Goal: Task Accomplishment & Management: Use online tool/utility

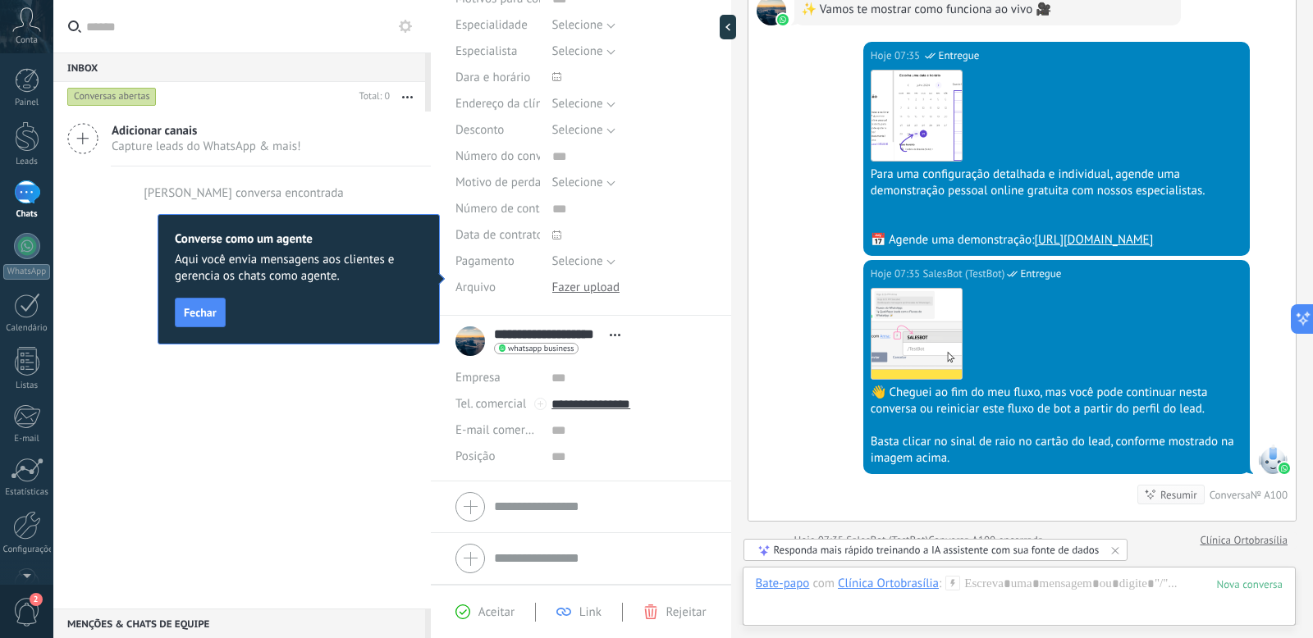
scroll to position [1277, 0]
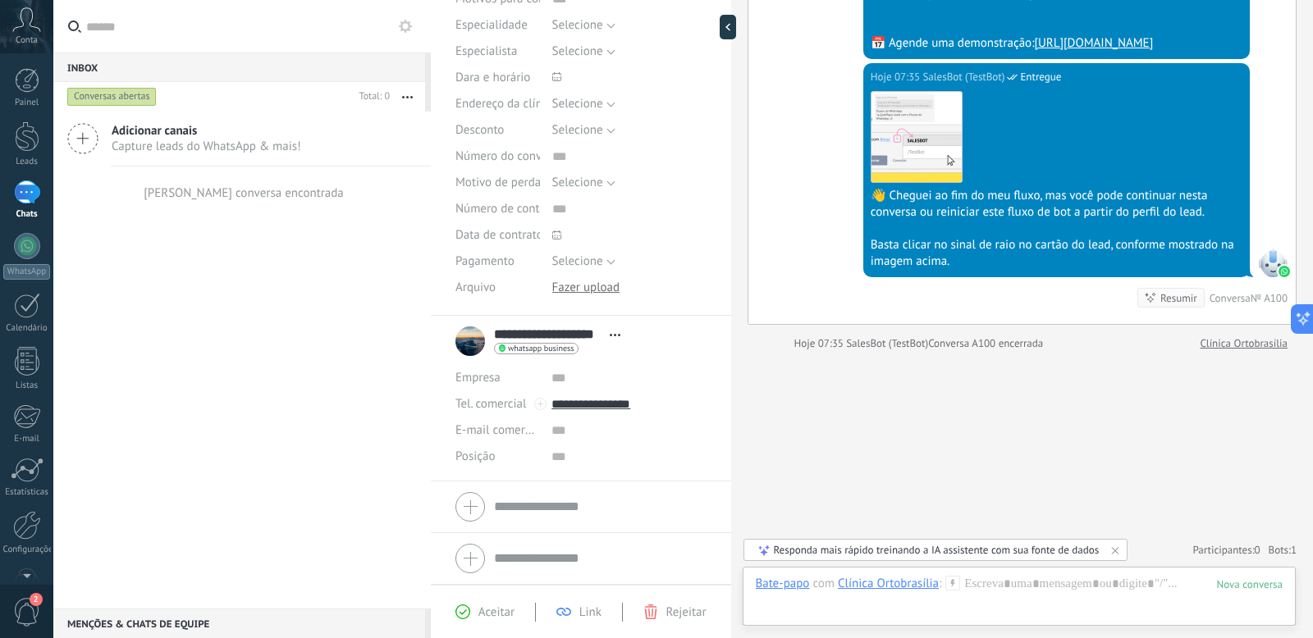
click at [86, 139] on use at bounding box center [83, 139] width 30 height 30
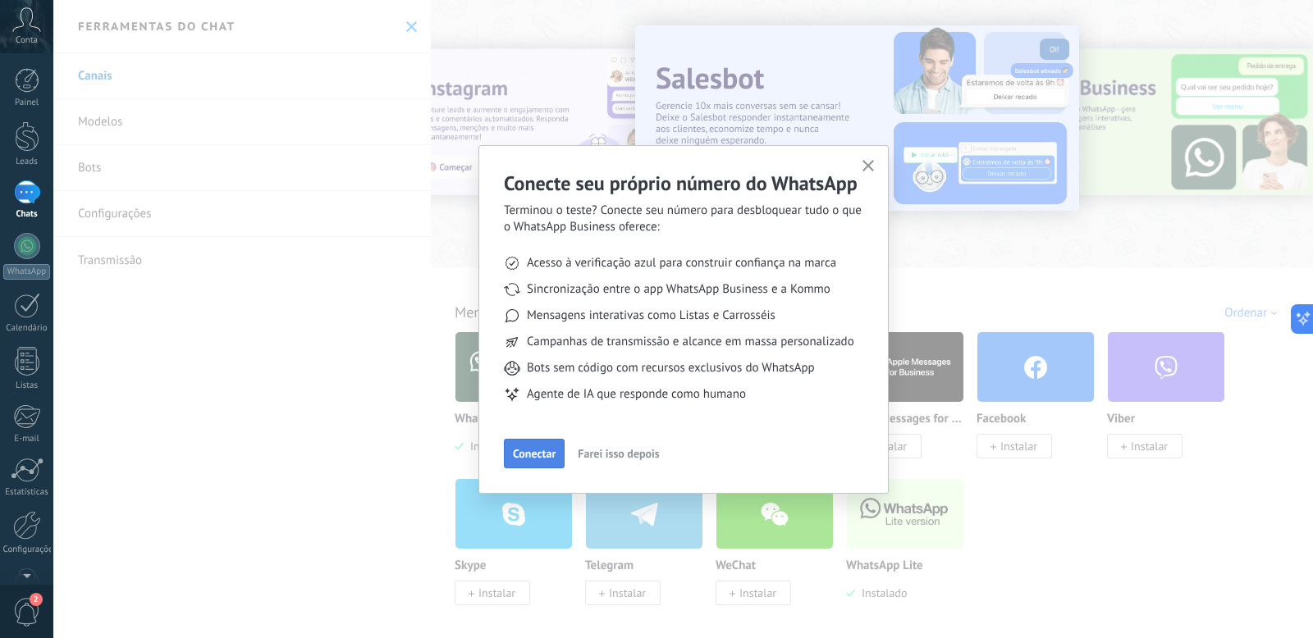
click at [537, 451] on span "Conectar" at bounding box center [534, 453] width 43 height 11
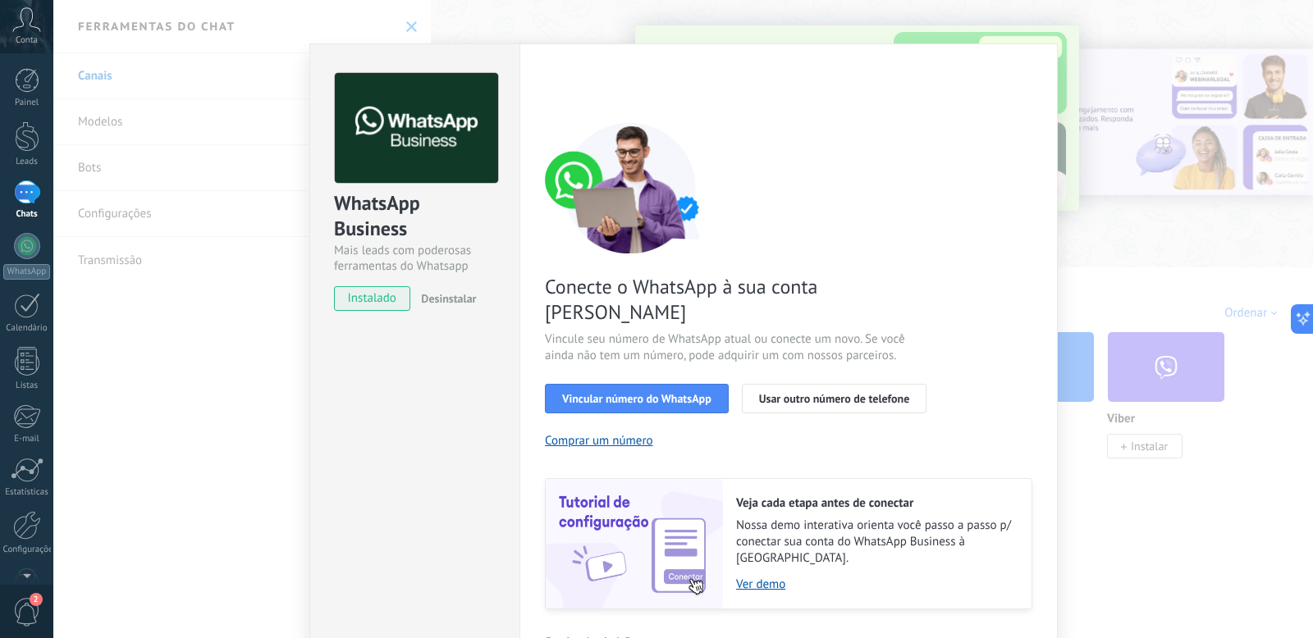
scroll to position [39, 0]
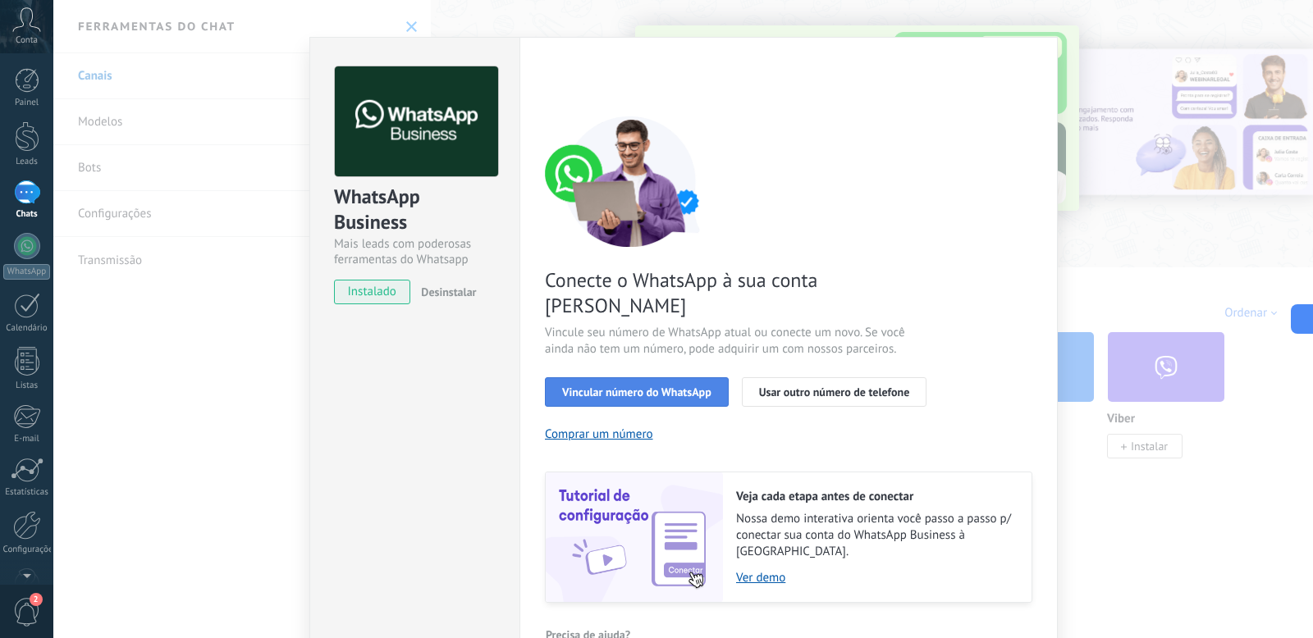
click at [601, 386] on span "Vincular número do WhatsApp" at bounding box center [636, 391] width 149 height 11
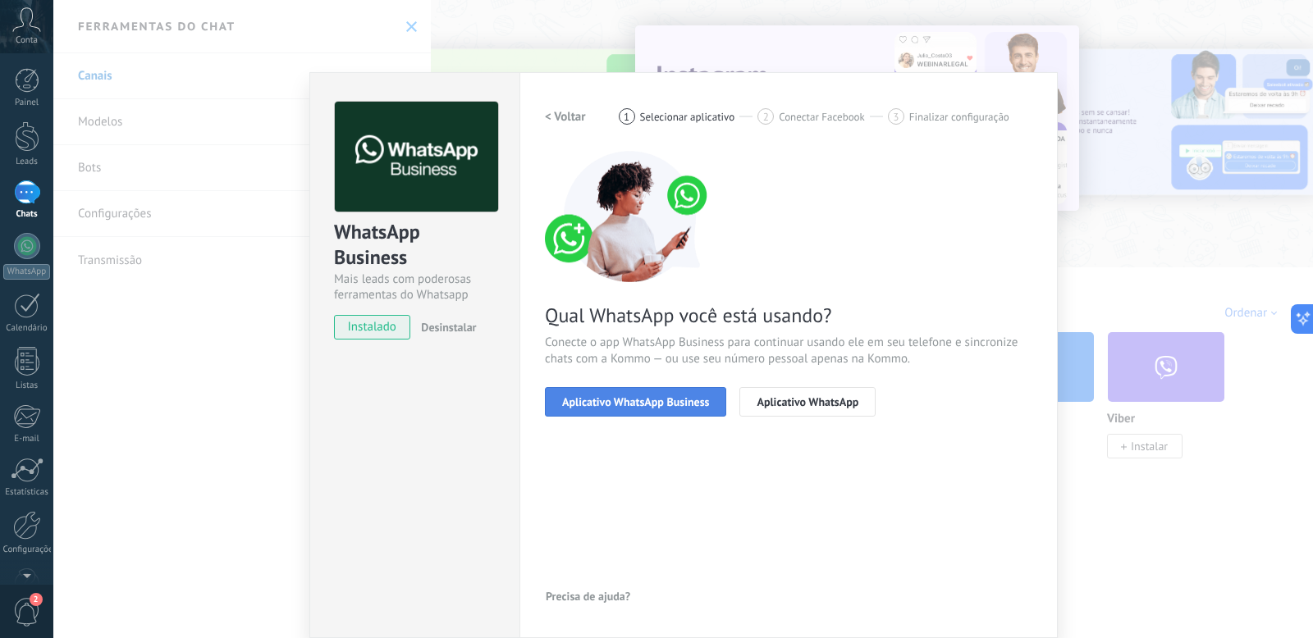
click at [628, 401] on span "Aplicativo WhatsApp Business" at bounding box center [635, 401] width 147 height 11
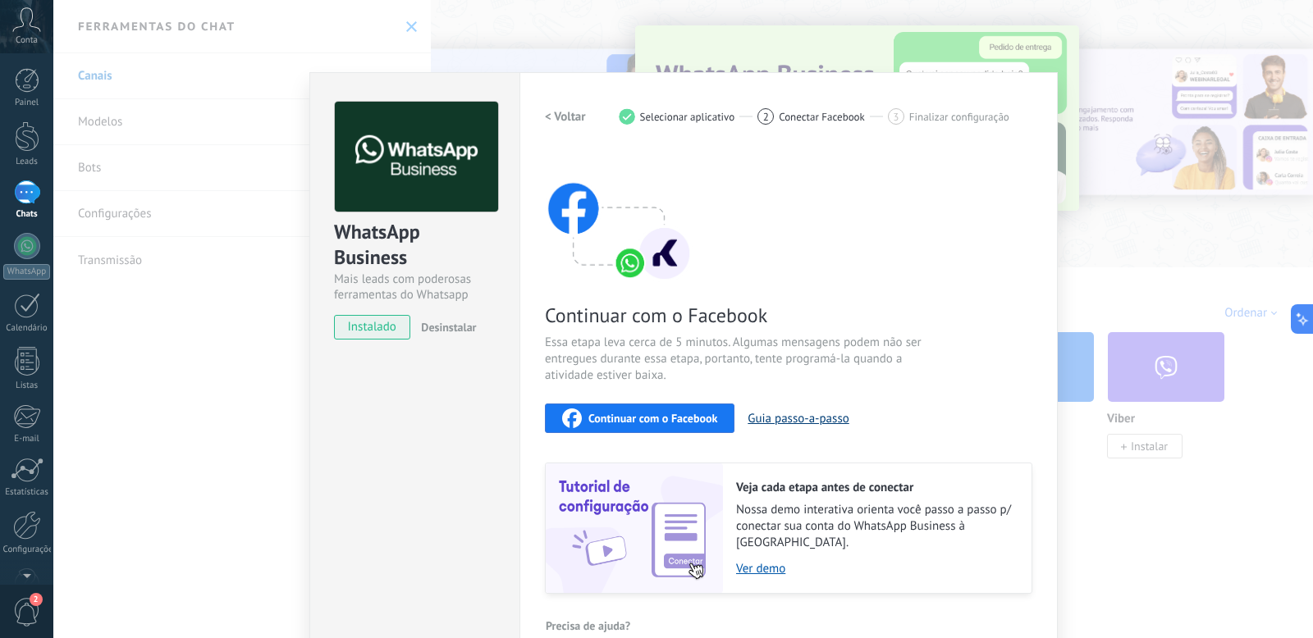
click at [824, 416] on button "Guia passo-a-passo" at bounding box center [797, 419] width 101 height 16
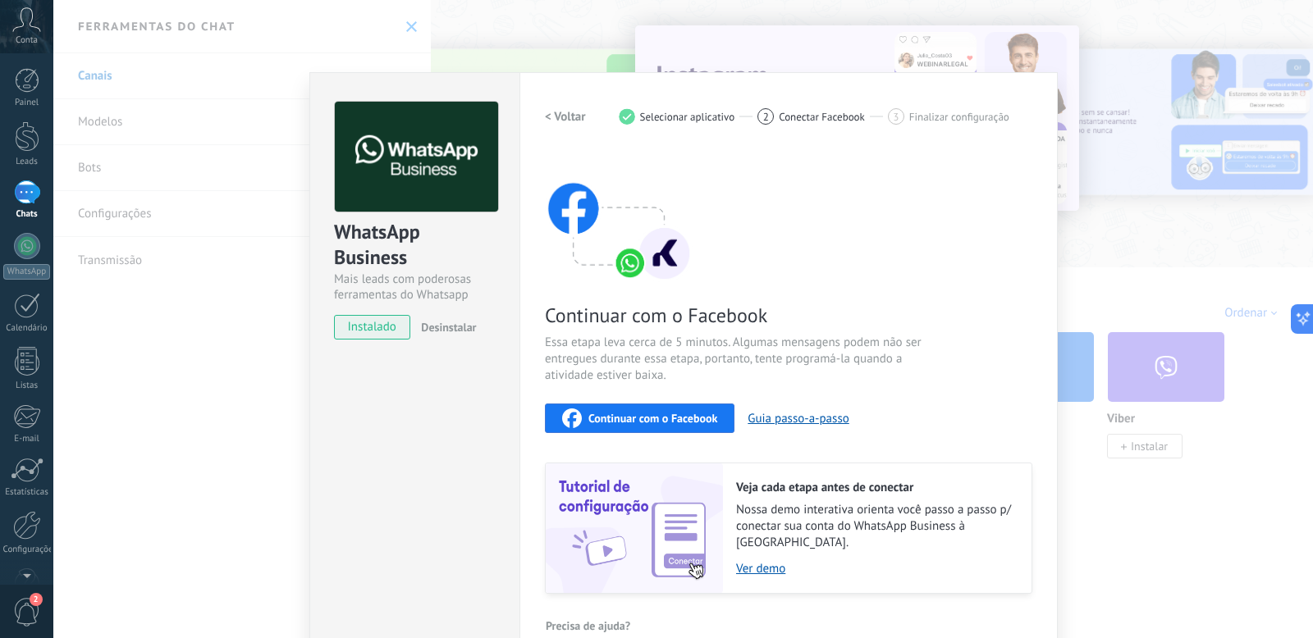
click at [666, 417] on span "Continuar com o Facebook" at bounding box center [652, 418] width 129 height 11
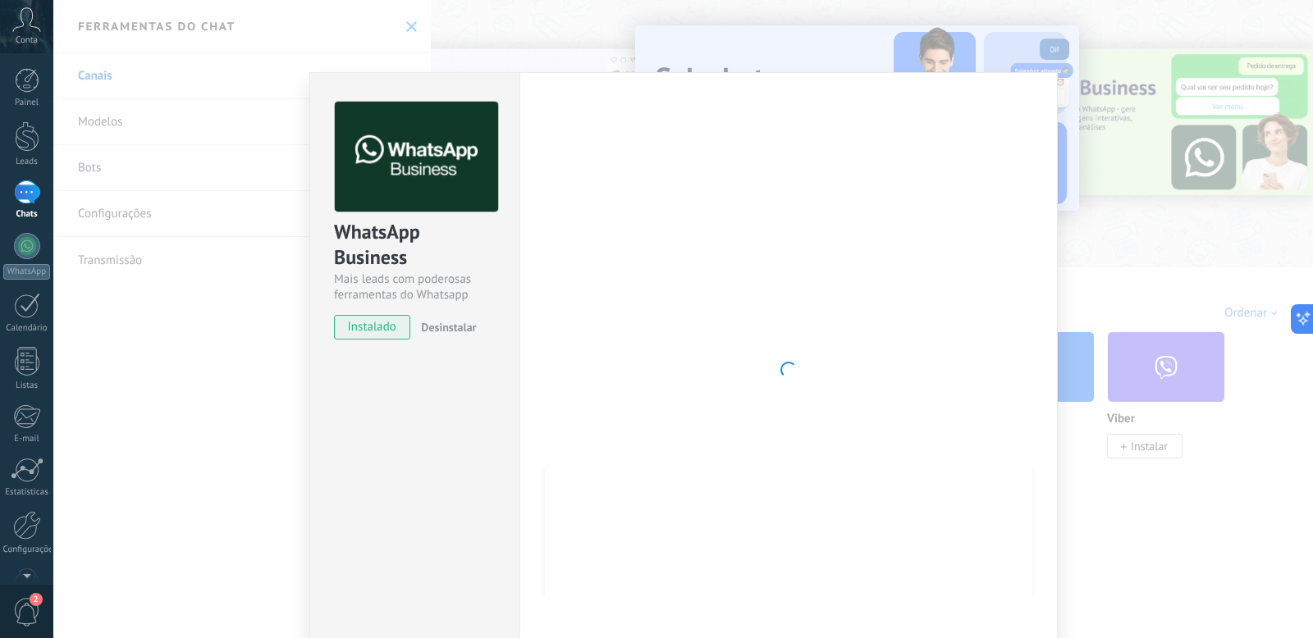
click at [1142, 266] on div "WhatsApp Business Mais leads com poderosas ferramentas do Whatsapp instalado De…" at bounding box center [682, 319] width 1259 height 638
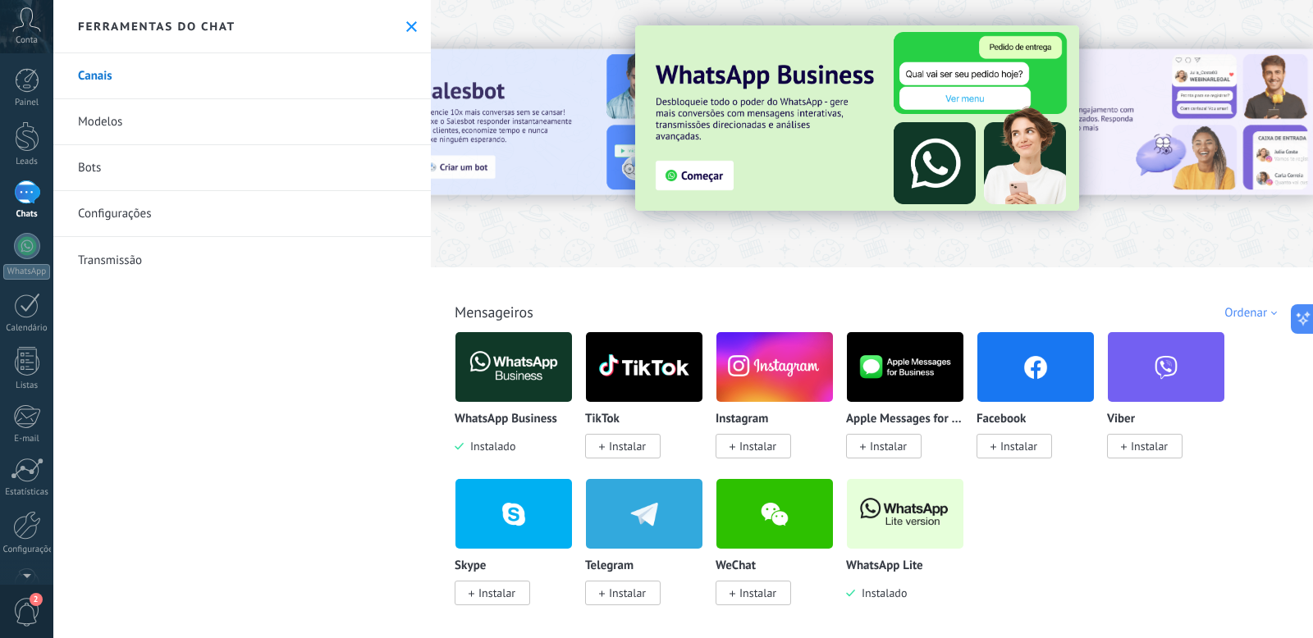
click at [507, 368] on img at bounding box center [513, 367] width 117 height 80
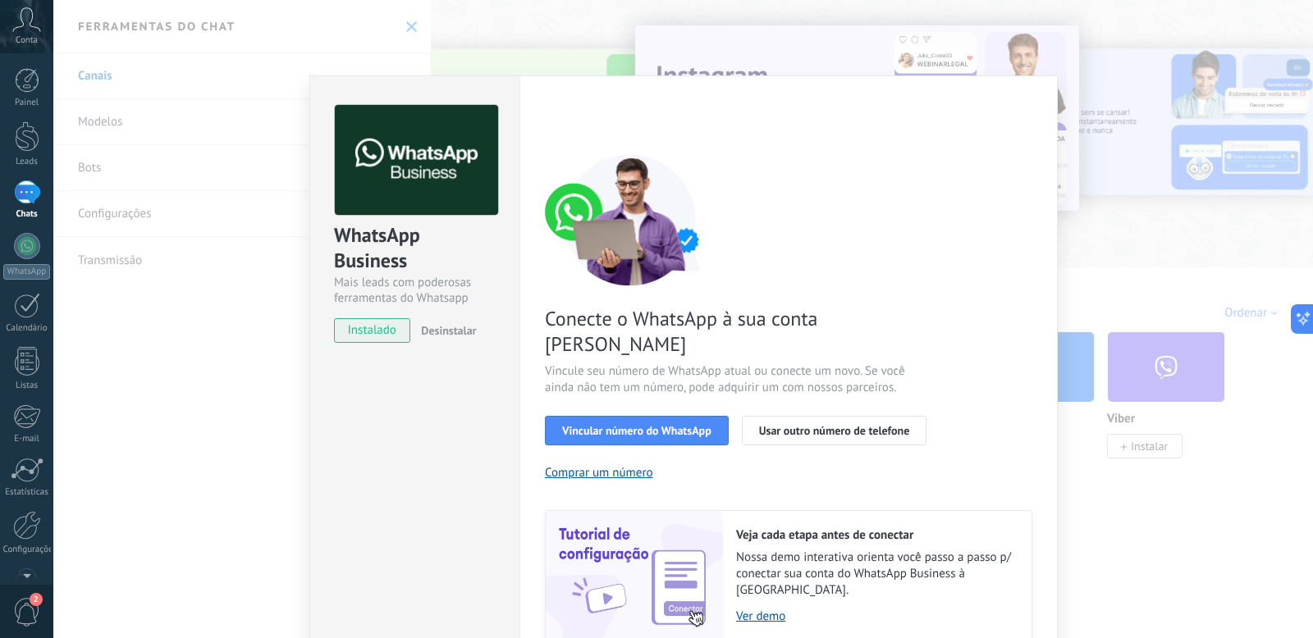
click at [1103, 294] on div "WhatsApp Business Mais leads com poderosas ferramentas do Whatsapp instalado De…" at bounding box center [682, 319] width 1259 height 638
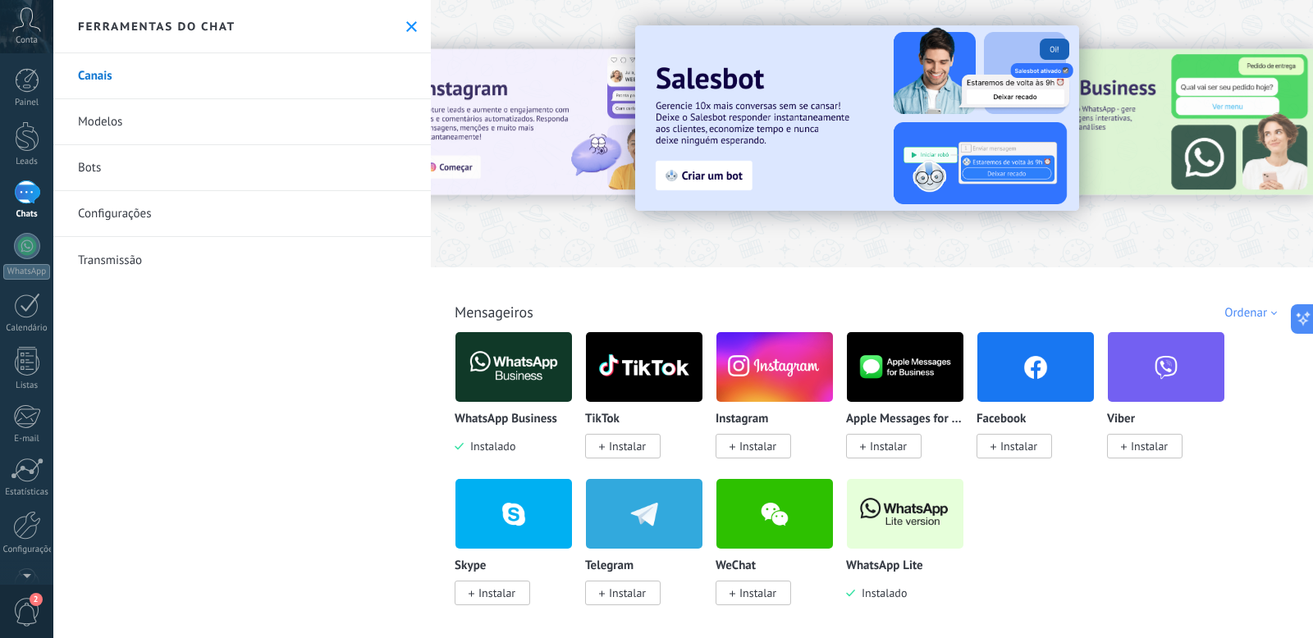
click at [773, 377] on img at bounding box center [774, 367] width 117 height 80
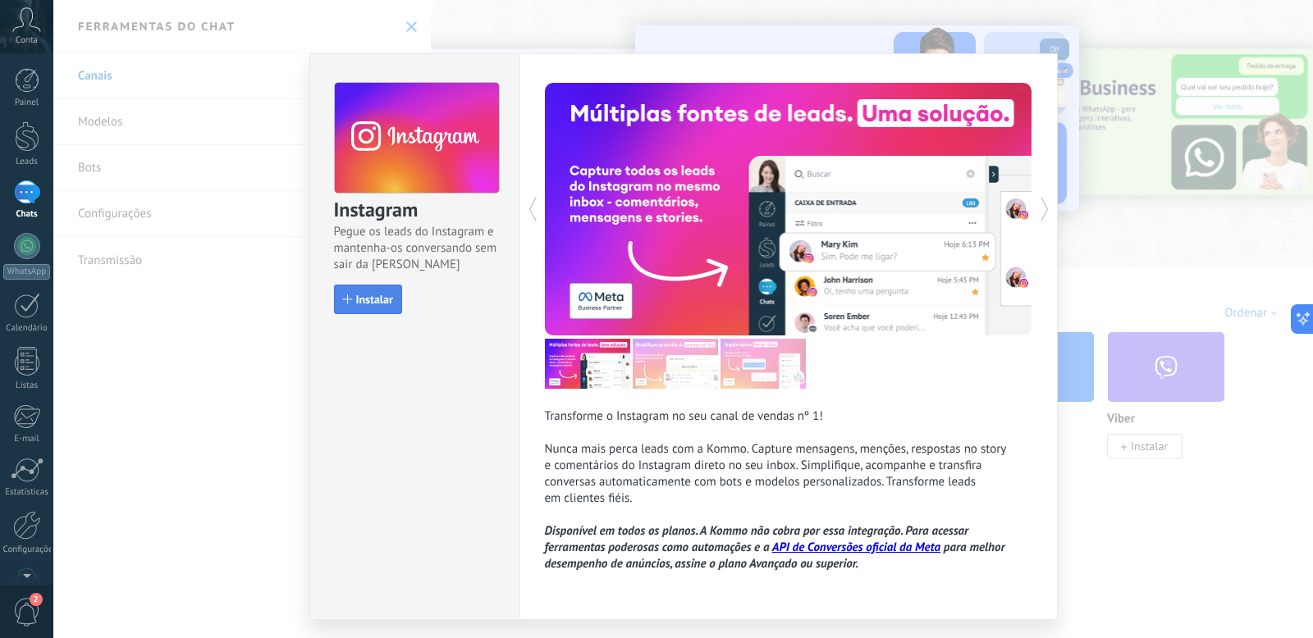
click at [377, 294] on span "Instalar" at bounding box center [374, 299] width 37 height 11
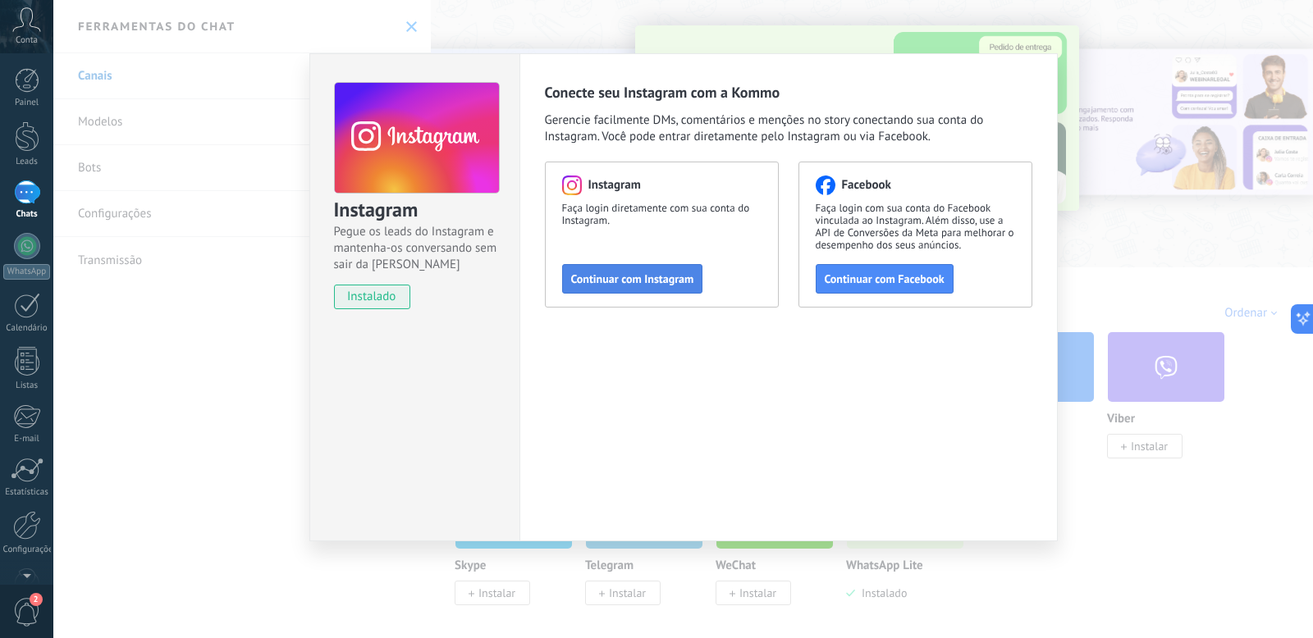
click at [665, 279] on span "Continuar com Instagram" at bounding box center [632, 278] width 123 height 11
